Goal: Book appointment/travel/reservation

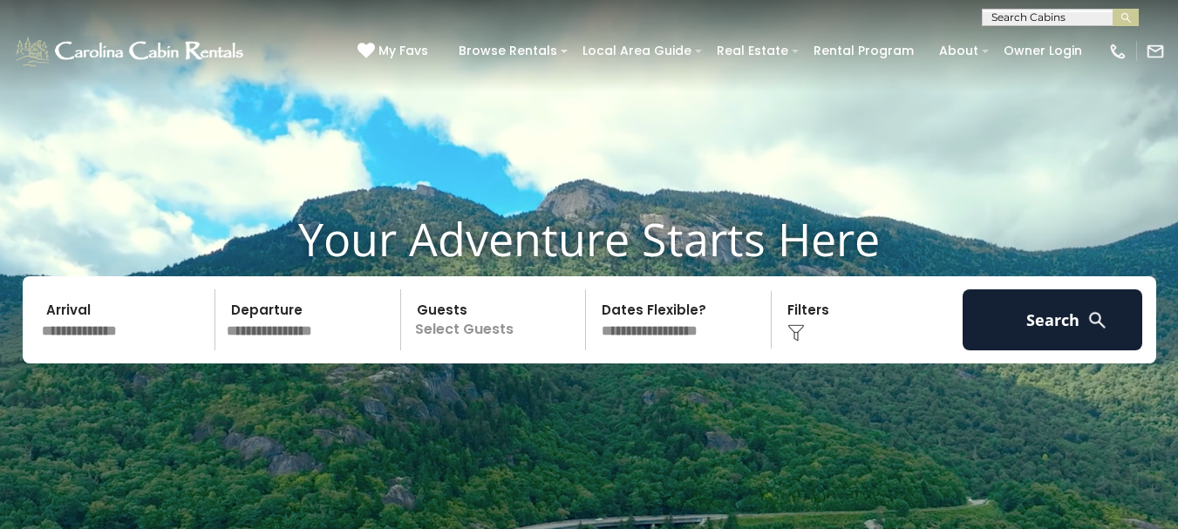
click at [1014, 22] on input "text" at bounding box center [1058, 20] width 153 height 17
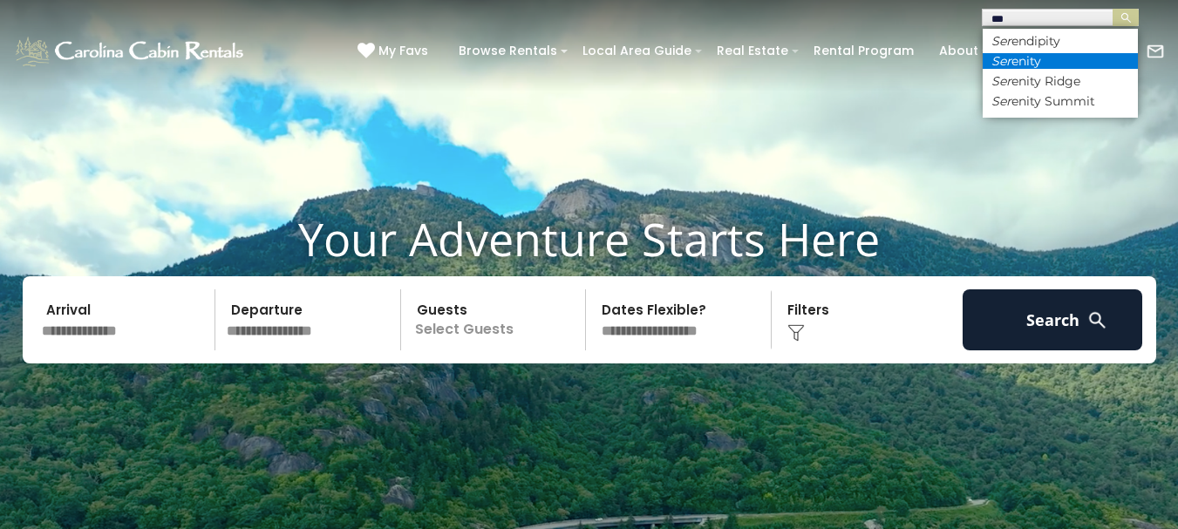
type input "***"
click at [1019, 58] on li "Ser enity" at bounding box center [1059, 61] width 155 height 16
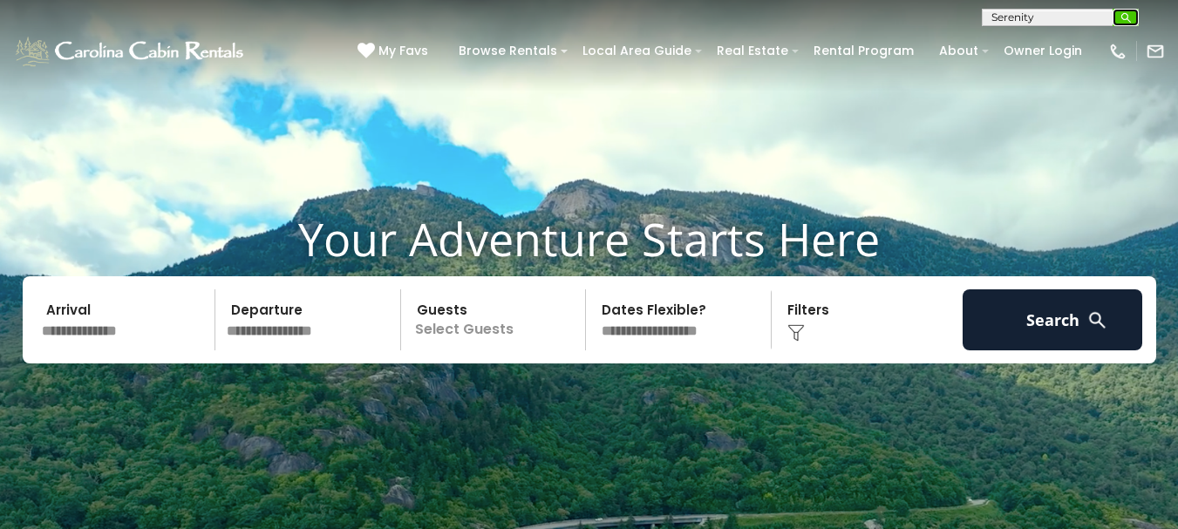
click at [1124, 21] on img "submit" at bounding box center [1125, 17] width 13 height 13
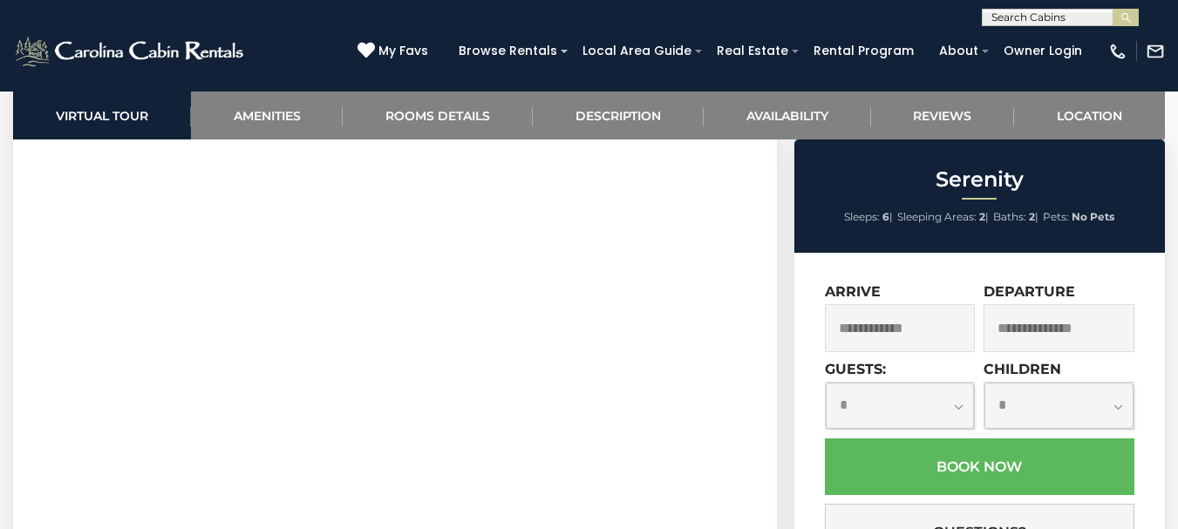
scroll to position [821, 0]
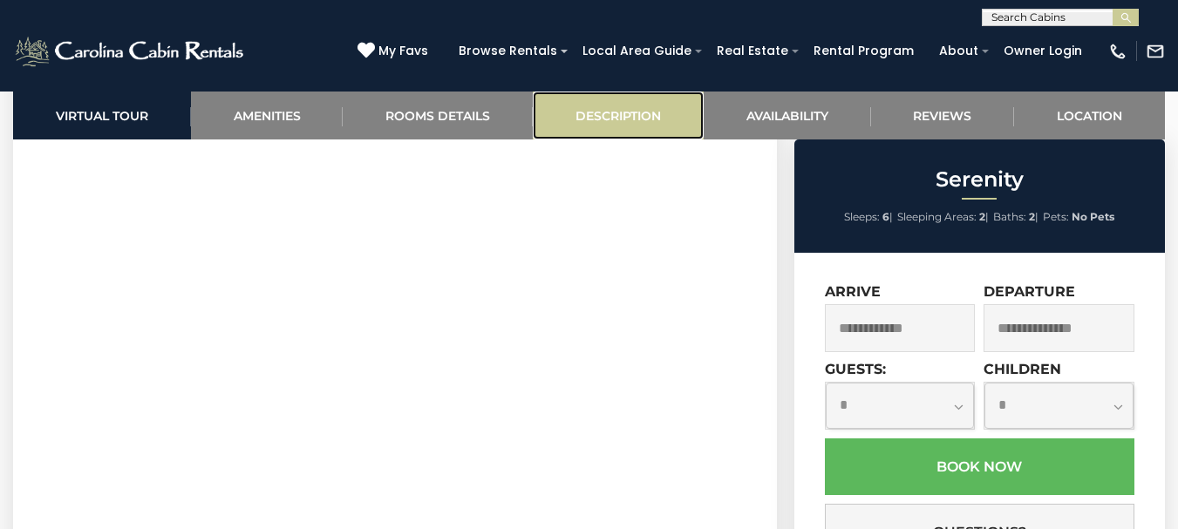
click at [606, 112] on link "Description" at bounding box center [618, 116] width 171 height 48
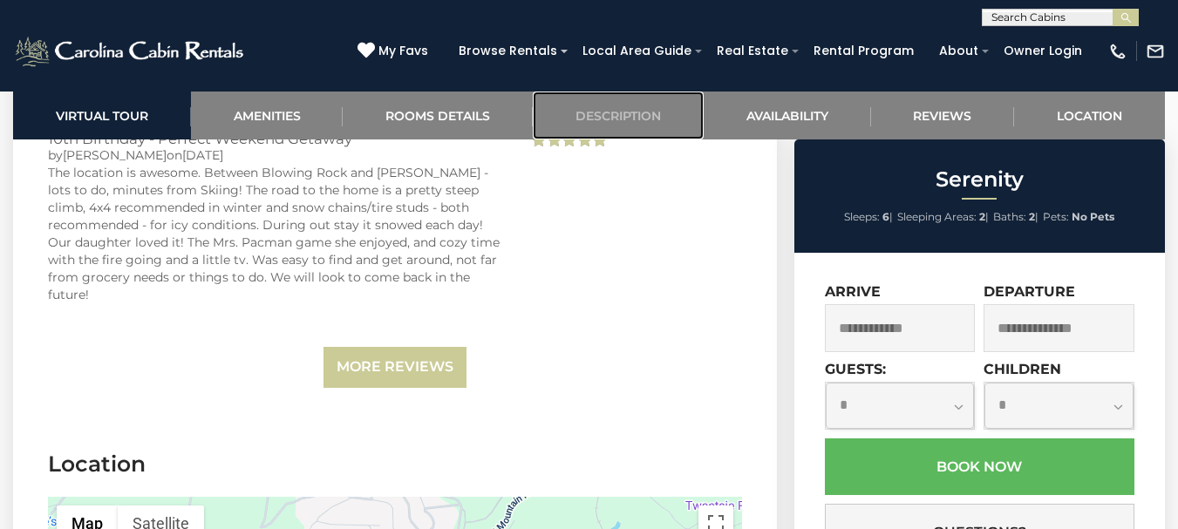
scroll to position [3996, 0]
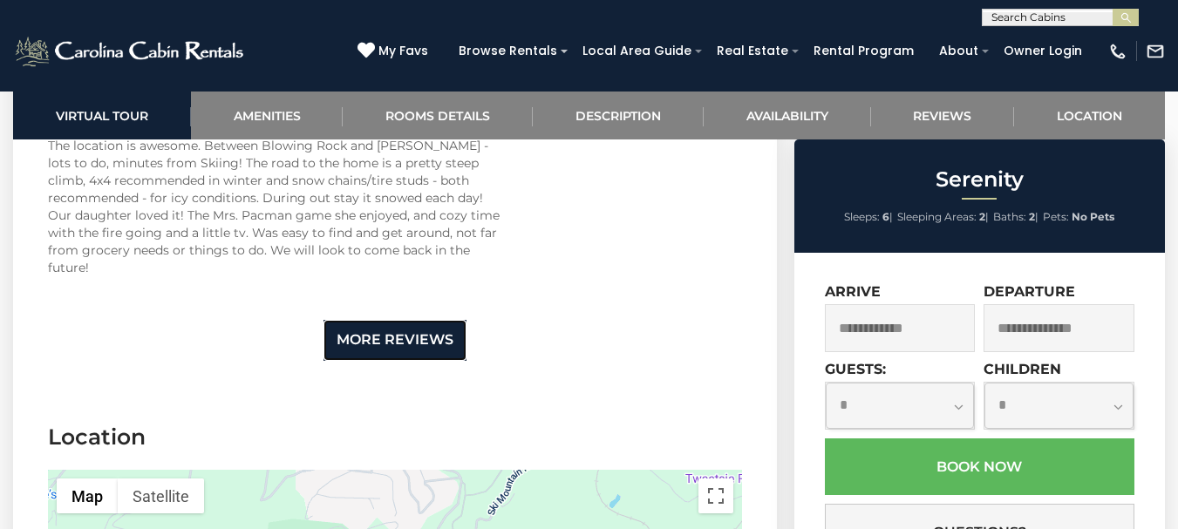
click at [383, 320] on link "More Reviews" at bounding box center [394, 340] width 143 height 41
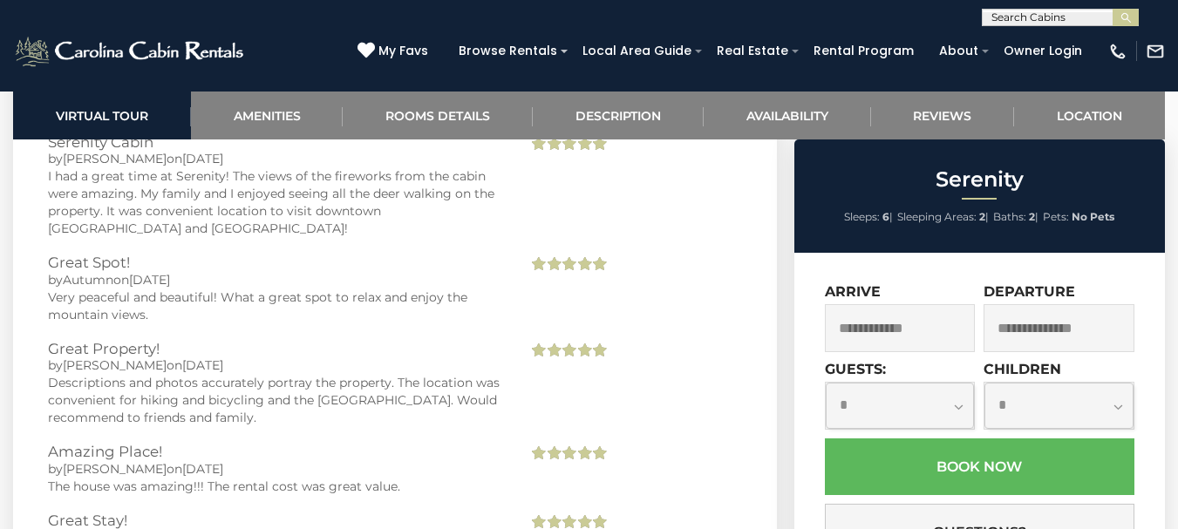
scroll to position [4257, 0]
